Goal: Information Seeking & Learning: Learn about a topic

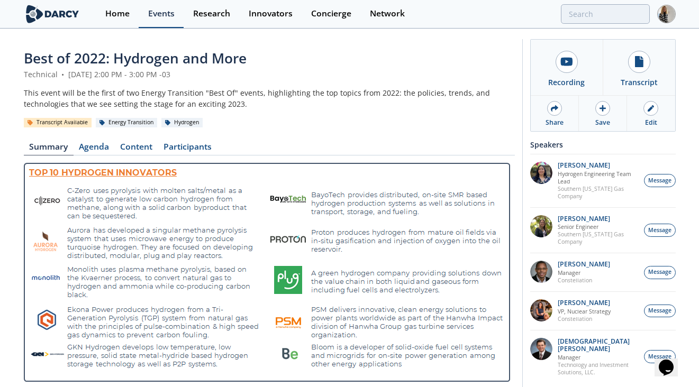
click at [160, 21] on link "Events" at bounding box center [161, 14] width 45 height 28
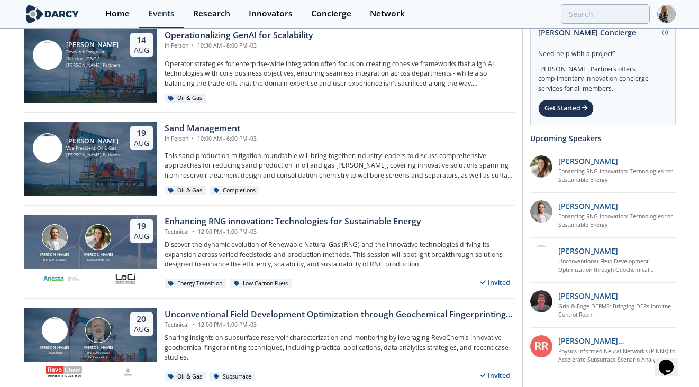
scroll to position [51, 0]
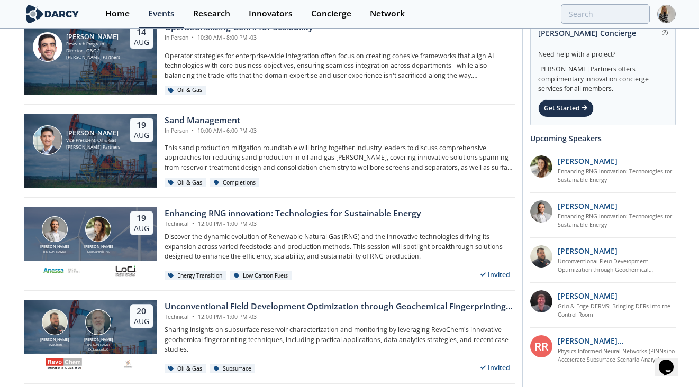
click at [361, 212] on div "Enhancing RNG innovation: Technologies for Sustainable Energy" at bounding box center [293, 213] width 256 height 13
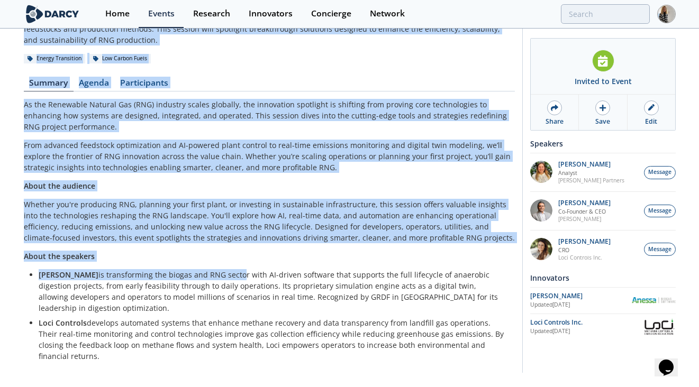
scroll to position [76, 0]
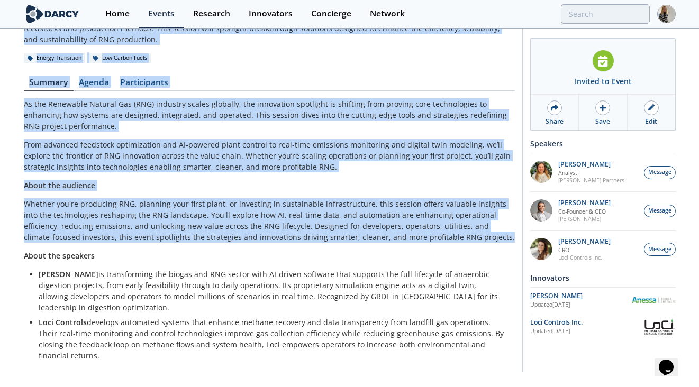
drag, startPoint x: 24, startPoint y: 34, endPoint x: 443, endPoint y: 241, distance: 467.4
click at [444, 241] on div "Enhancing RNG innovation: Technologies for Sustainable Energy Technical • Augus…" at bounding box center [269, 170] width 491 height 396
copy div "Enhancing RNG innovation: Technologies for Sustainable Energy Technical • Augus…"
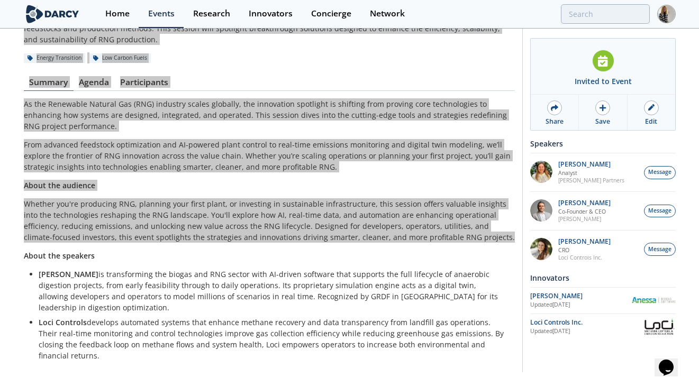
scroll to position [0, 0]
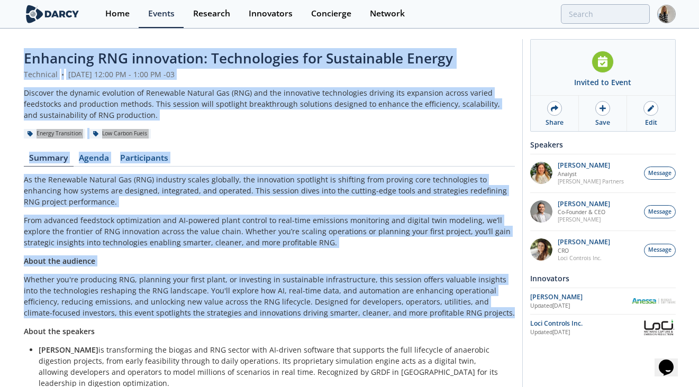
click at [247, 58] on span "Enhancing RNG innovation: Technologies for Sustainable Energy" at bounding box center [238, 58] width 429 height 19
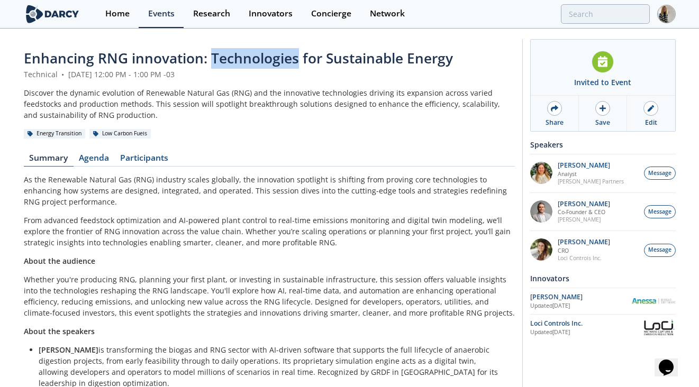
click at [247, 58] on span "Enhancing RNG innovation: Technologies for Sustainable Energy" at bounding box center [238, 58] width 429 height 19
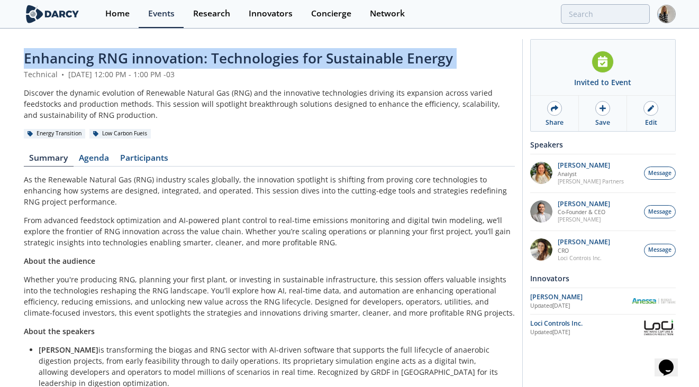
click at [247, 58] on span "Enhancing RNG innovation: Technologies for Sustainable Energy" at bounding box center [238, 58] width 429 height 19
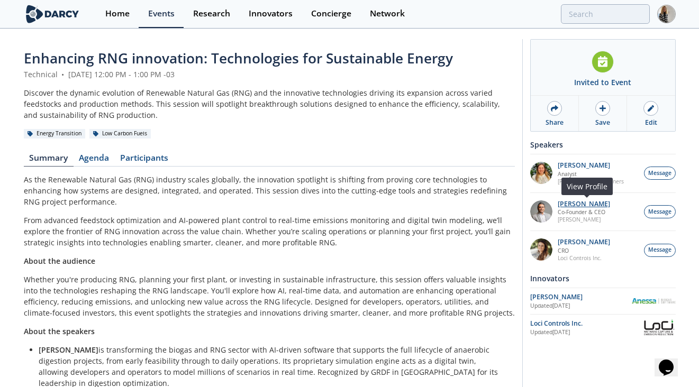
click at [575, 201] on p "[PERSON_NAME]" at bounding box center [584, 204] width 52 height 7
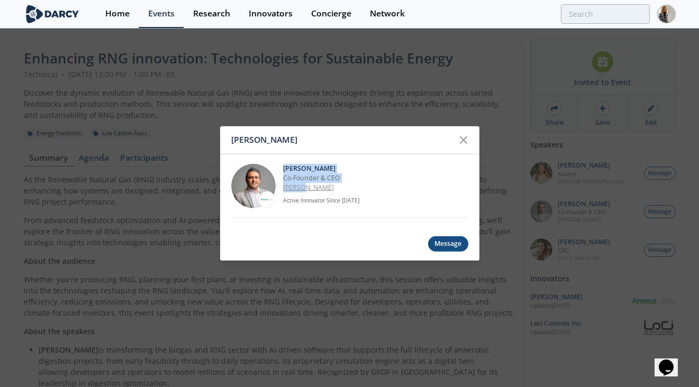
drag, startPoint x: 284, startPoint y: 166, endPoint x: 310, endPoint y: 184, distance: 31.3
click at [310, 184] on div "Amir Akbari Co-Founder & CEO Anessa Active Innovator Since Aug. 2025" at bounding box center [375, 186] width 185 height 44
copy div "Amir Akbari Co-Founder & CEO Anessa"
click at [466, 140] on icon at bounding box center [463, 140] width 13 height 13
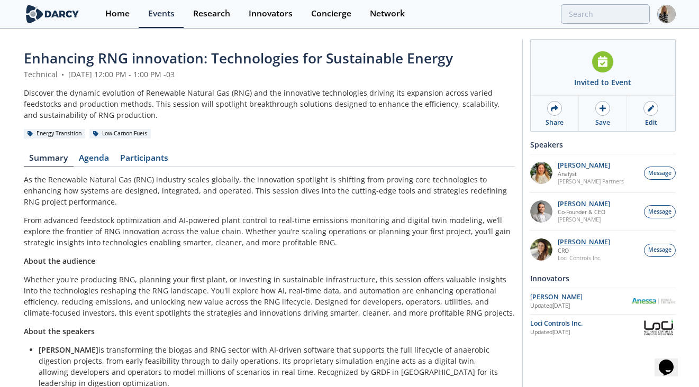
click at [581, 239] on p "[PERSON_NAME]" at bounding box center [584, 242] width 52 height 7
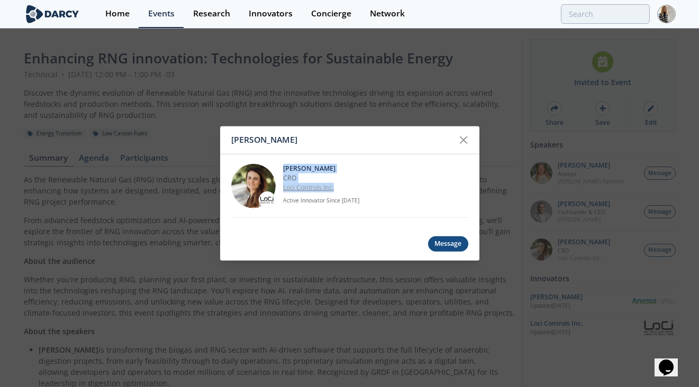
drag, startPoint x: 284, startPoint y: 167, endPoint x: 334, endPoint y: 185, distance: 54.1
click at [334, 185] on div "Nicole Neff CRO Loci Controls Inc. Active Innovator Since Aug. 2025" at bounding box center [375, 186] width 185 height 44
copy div "Nicole Neff CRO Loci Controls Inc."
click at [465, 135] on icon at bounding box center [463, 140] width 13 height 13
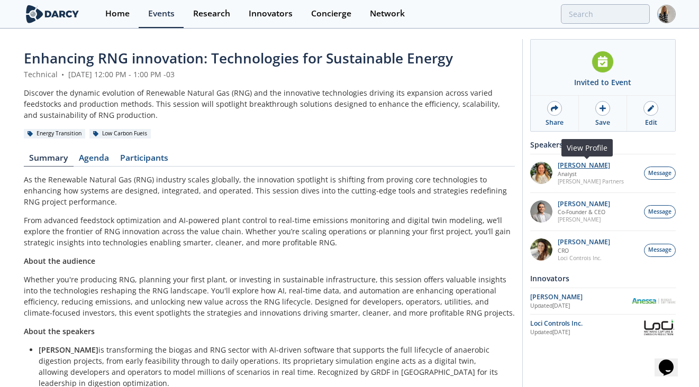
click at [566, 164] on p "[PERSON_NAME]" at bounding box center [591, 165] width 66 height 7
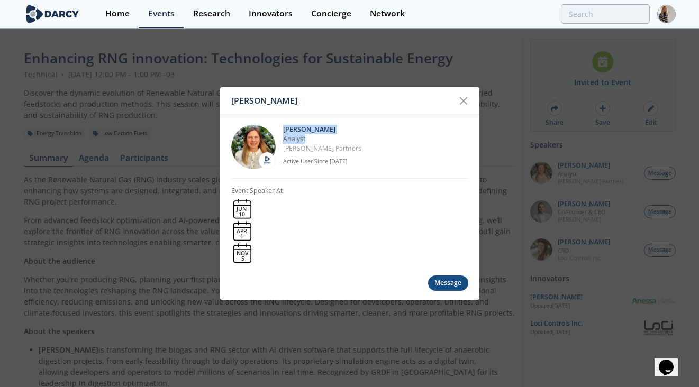
drag, startPoint x: 283, startPoint y: 127, endPoint x: 312, endPoint y: 139, distance: 30.9
click at [312, 139] on div "Catalina Zazkin Analyst Darcy Partners Active User Since Dec. 2023" at bounding box center [375, 146] width 185 height 44
copy div "Catalina Zazkin Analyst"
